Goal: Obtain resource: Download file/media

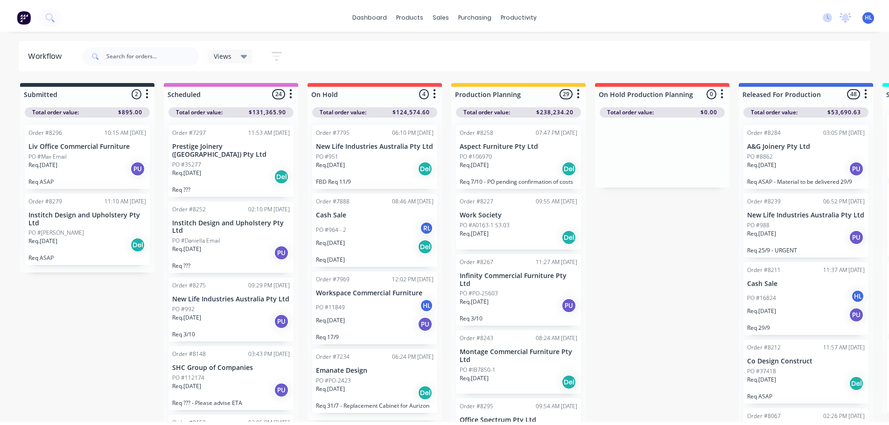
scroll to position [187, 0]
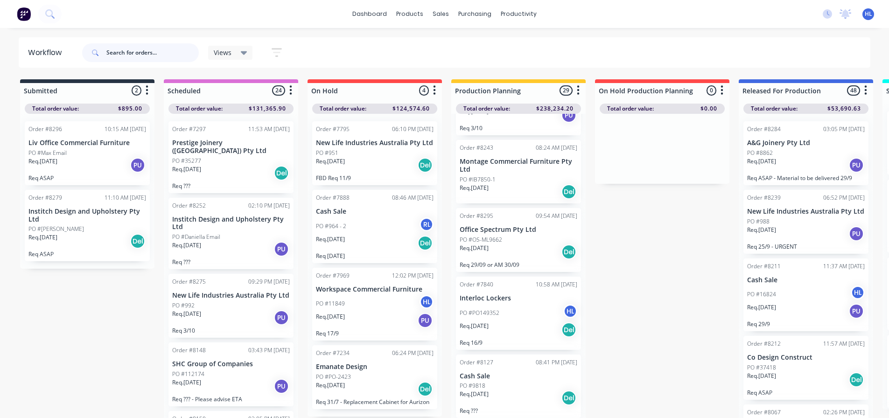
click at [126, 53] on input "text" at bounding box center [152, 52] width 92 height 19
type input "99163"
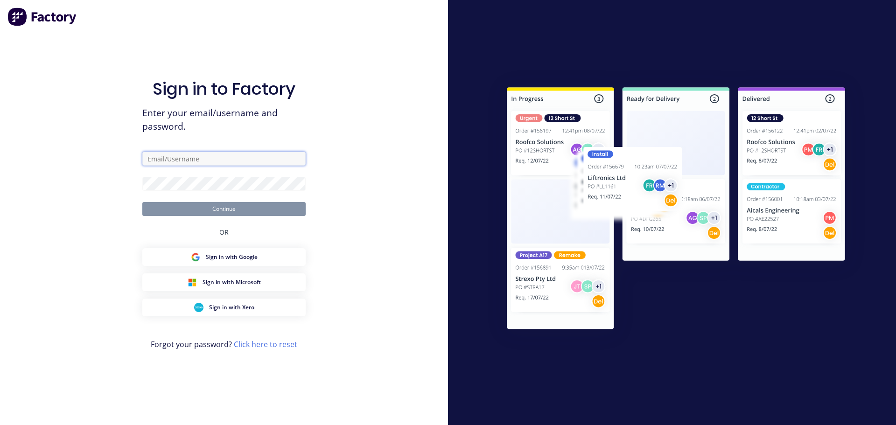
type input "[EMAIL_ADDRESS][DOMAIN_NAME]"
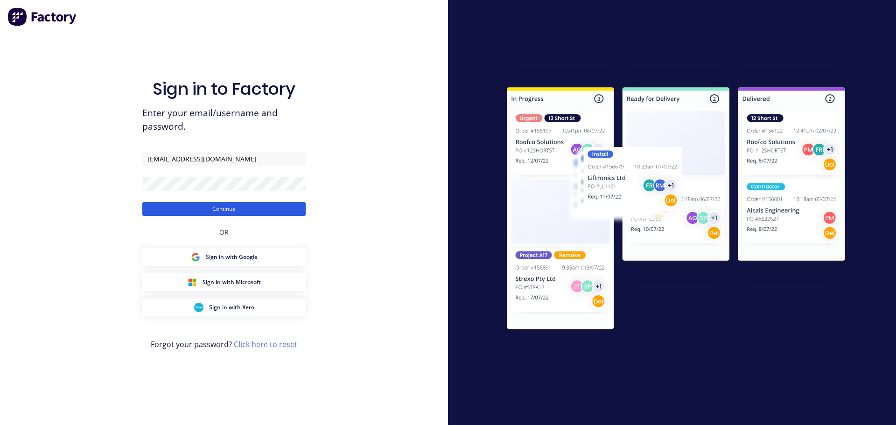
click at [231, 204] on button "Continue" at bounding box center [223, 209] width 163 height 14
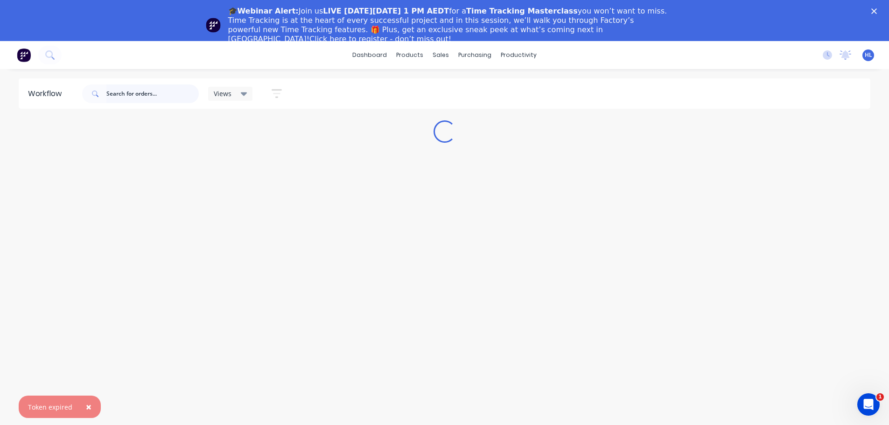
click at [132, 95] on input "text" at bounding box center [152, 94] width 92 height 19
type input "99163"
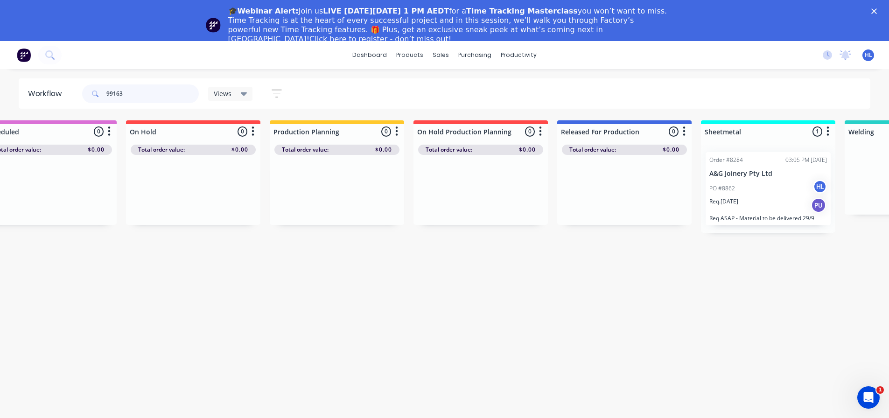
scroll to position [0, 278]
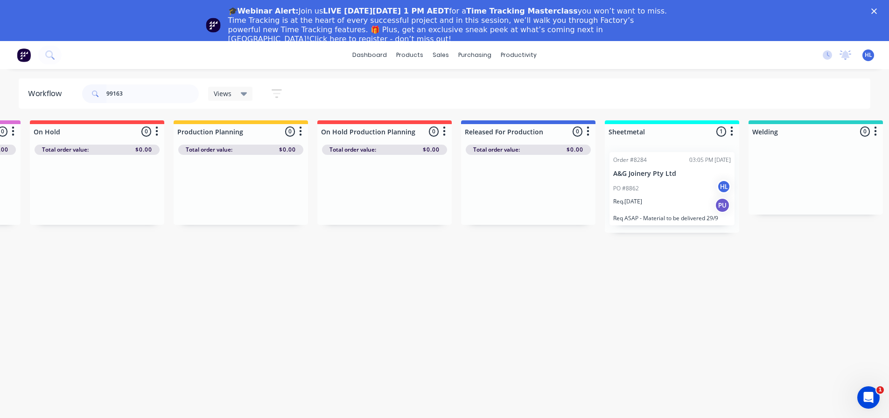
click at [642, 198] on p "Req. [DATE]" at bounding box center [628, 202] width 29 height 8
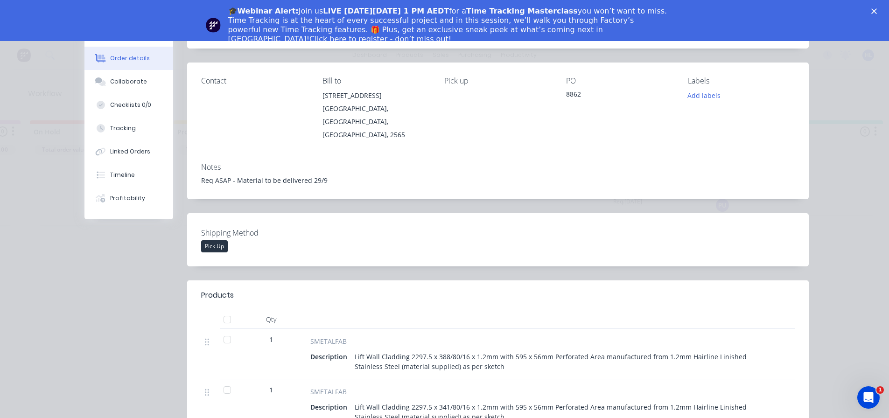
scroll to position [140, 0]
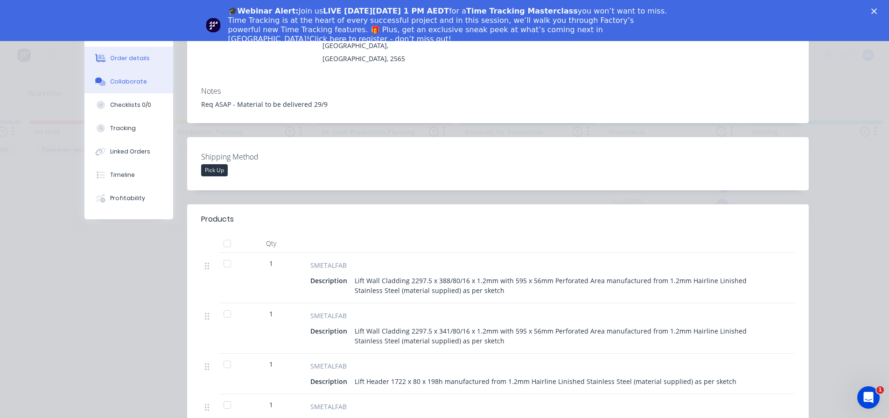
click at [139, 81] on div "Collaborate" at bounding box center [128, 82] width 37 height 8
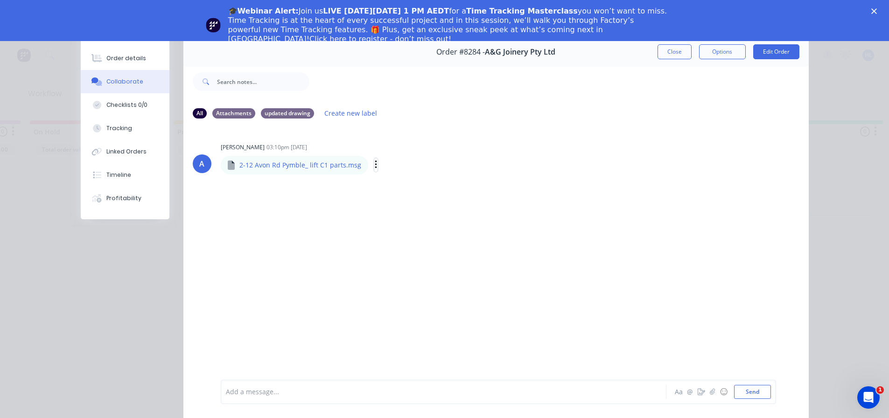
click at [375, 166] on icon "button" at bounding box center [376, 165] width 3 height 11
click at [421, 191] on button "Download" at bounding box center [437, 189] width 105 height 21
